Goal: Task Accomplishment & Management: Manage account settings

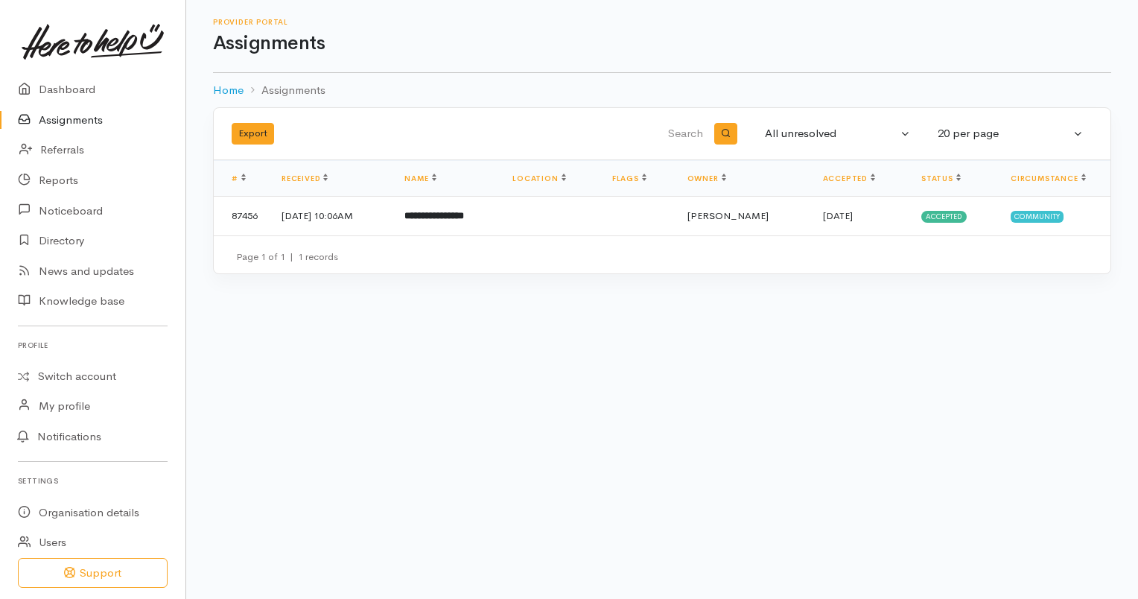
click at [92, 378] on link "Switch account" at bounding box center [92, 376] width 185 height 29
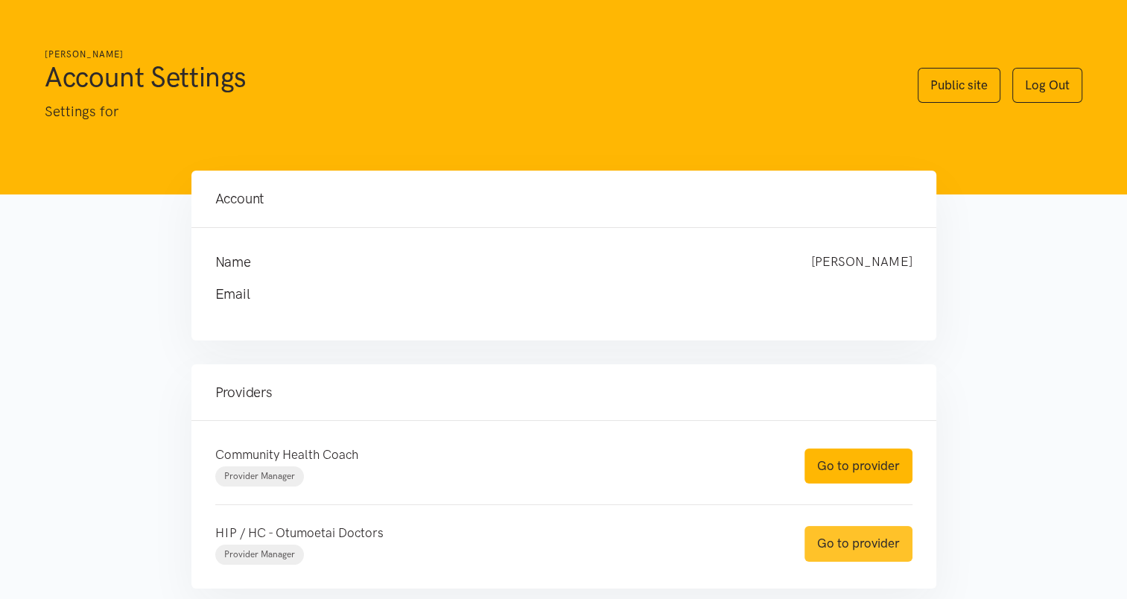
click at [838, 542] on link "Go to provider" at bounding box center [858, 543] width 108 height 35
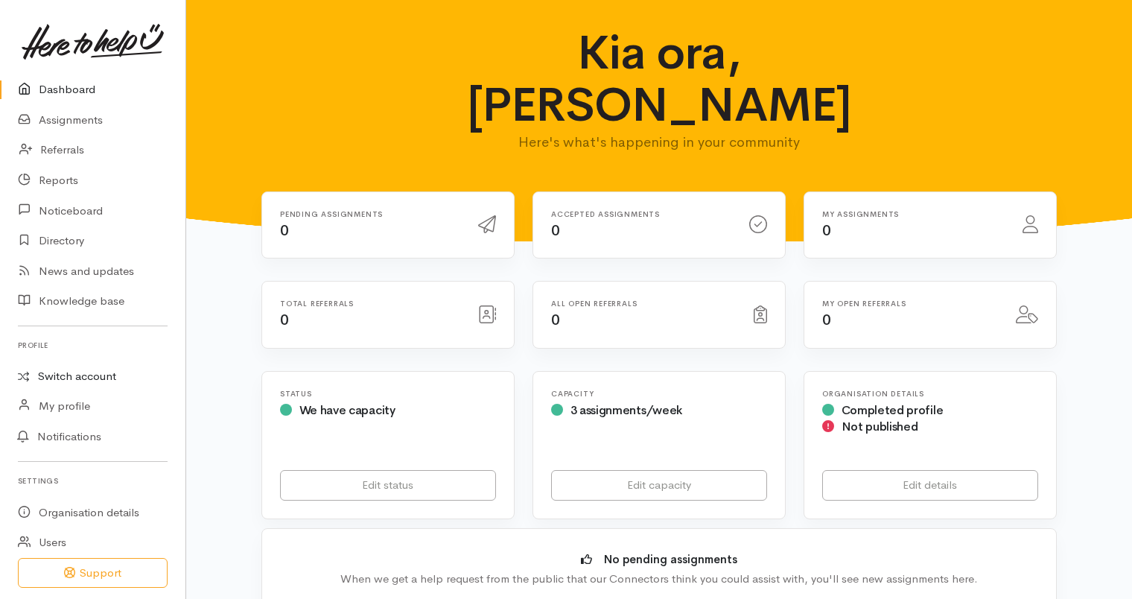
click at [108, 375] on link "Switch account" at bounding box center [92, 376] width 185 height 29
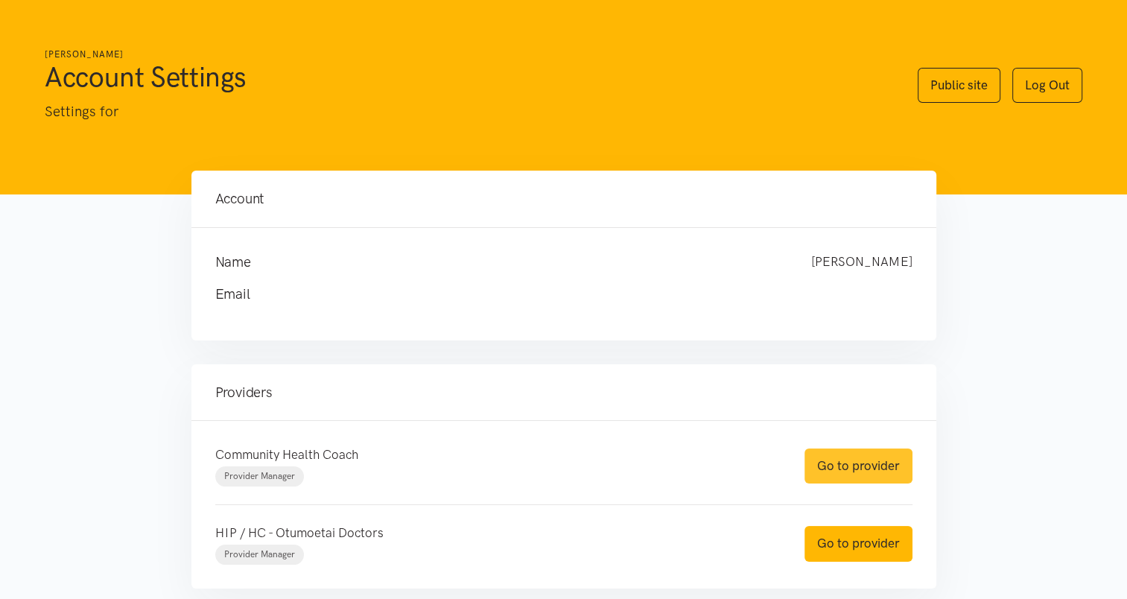
click at [843, 474] on link "Go to provider" at bounding box center [858, 465] width 108 height 35
